Goal: Find specific page/section: Find specific page/section

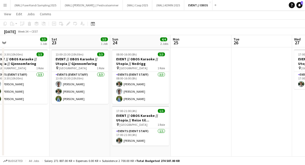
scroll to position [0, 113]
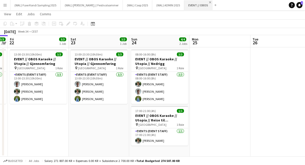
click at [209, 3] on app-icon "Close" at bounding box center [210, 2] width 2 height 2
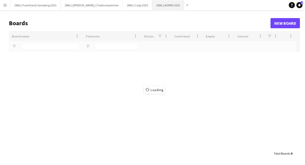
type input "****"
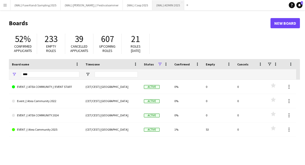
click at [165, 6] on button "(WAL) ADMIN 2025 Close" at bounding box center [168, 5] width 32 height 10
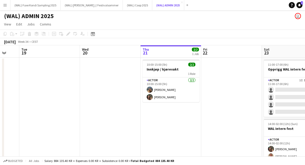
scroll to position [0, 157]
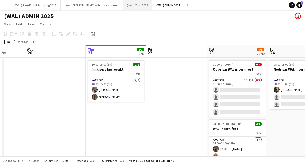
click at [126, 9] on button "(WAL) Coop 2025 Close" at bounding box center [137, 5] width 29 height 10
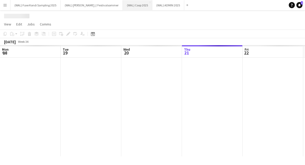
scroll to position [0, 121]
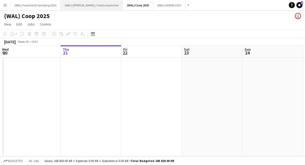
click at [93, 6] on button "(WAL) [PERSON_NAME] // Festivalsommer Close" at bounding box center [92, 5] width 62 height 10
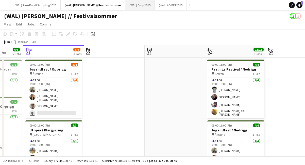
click at [134, 8] on button "(WAL) Coop 2025 Close" at bounding box center [139, 5] width 29 height 10
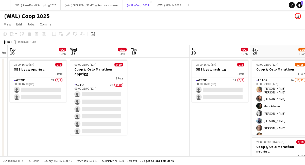
scroll to position [0, 113]
